Goal: Use online tool/utility: Utilize a website feature to perform a specific function

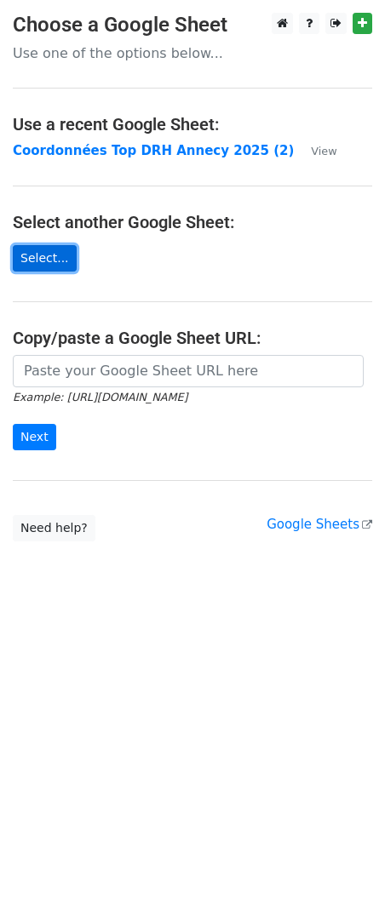
click at [39, 261] on link "Select..." at bounding box center [45, 258] width 64 height 26
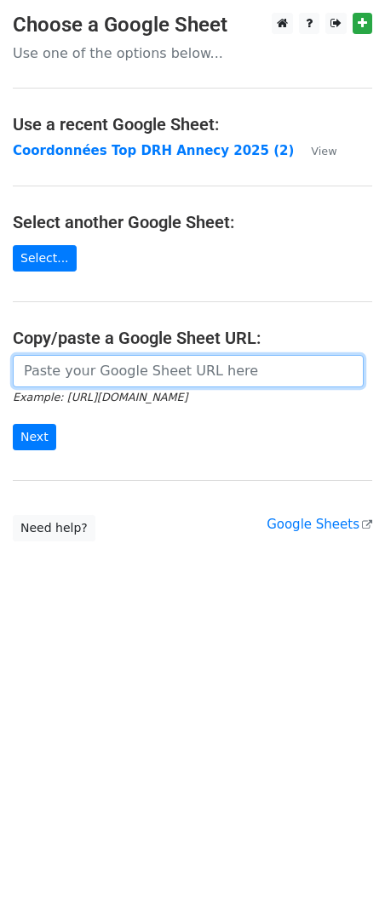
click at [76, 376] on input "url" at bounding box center [188, 371] width 351 height 32
paste input "https://docs.google.com/spreadsheets/d/1unc_MlfBghM85x97wMaYMJ2iihjEO5VN/edit?g…"
type input "https://docs.google.com/spreadsheets/d/1unc_MlfBghM85x97wMaYMJ2iihjEO5VN/edit?g…"
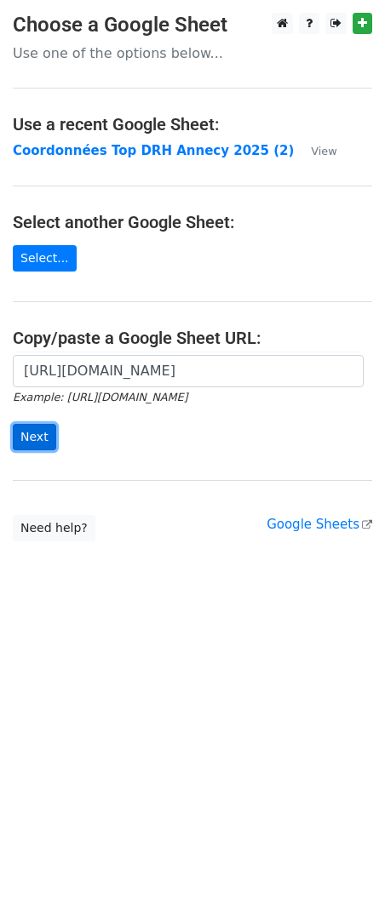
scroll to position [0, 0]
click at [30, 426] on input "Next" at bounding box center [34, 437] width 43 height 26
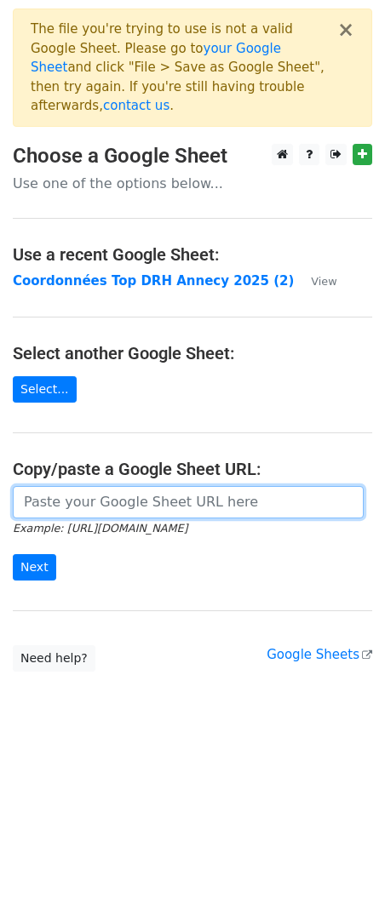
click at [113, 488] on input "url" at bounding box center [188, 502] width 351 height 32
paste input "https://docs.google.com/spreadsheets/d/1vRnBPaEST1CEAWp8cWX5EkNtskf4sx6lO-d8uQf…"
type input "https://docs.google.com/spreadsheets/d/1vRnBPaEST1CEAWp8cWX5EkNtskf4sx6lO-d8uQf…"
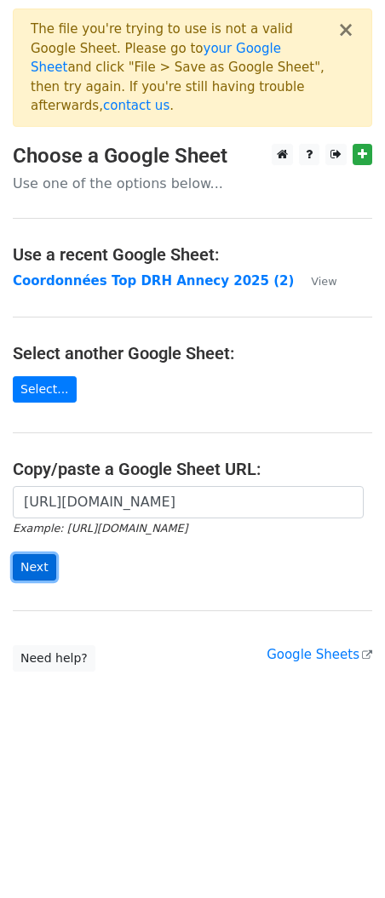
click at [20, 554] on input "Next" at bounding box center [34, 567] width 43 height 26
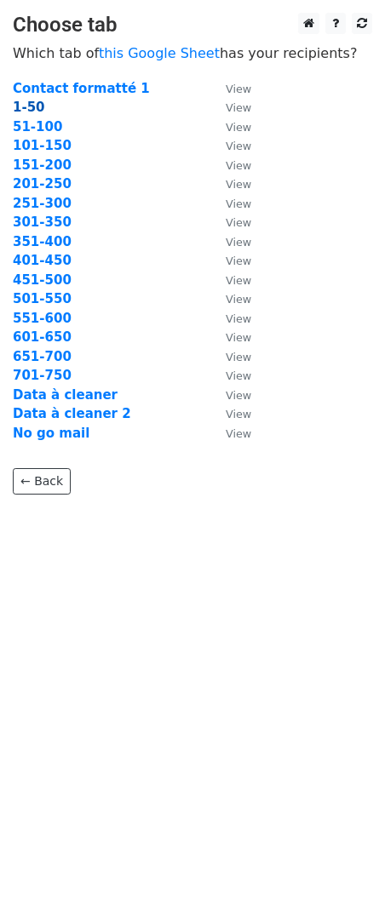
click at [25, 105] on strong "1-50" at bounding box center [29, 107] width 32 height 15
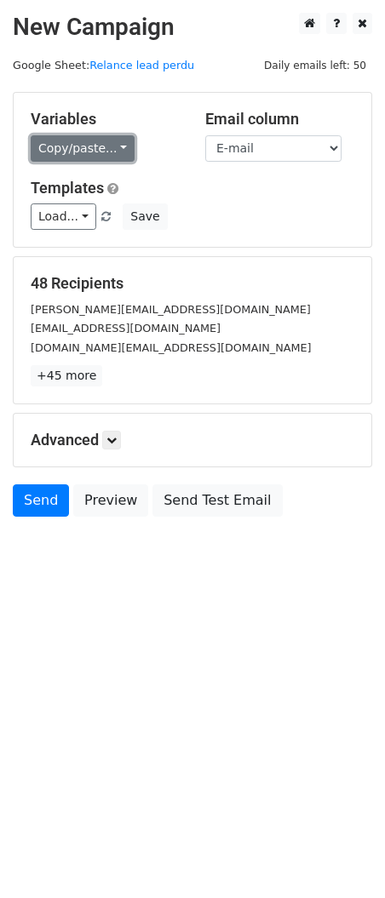
click at [106, 143] on link "Copy/paste..." at bounding box center [83, 148] width 104 height 26
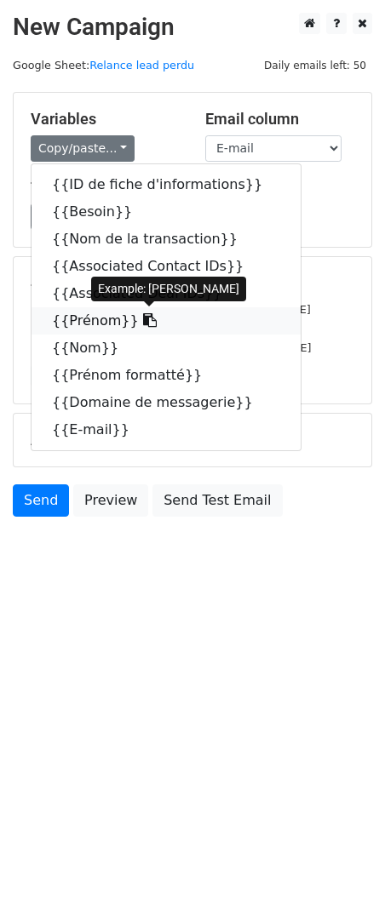
click at [88, 319] on link "{{Prénom}}" at bounding box center [165, 320] width 269 height 27
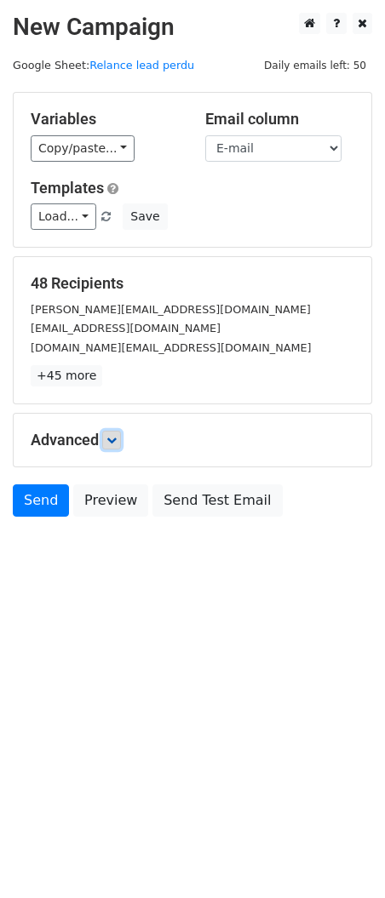
click at [107, 441] on link at bounding box center [111, 440] width 19 height 19
